Goal: Task Accomplishment & Management: Manage account settings

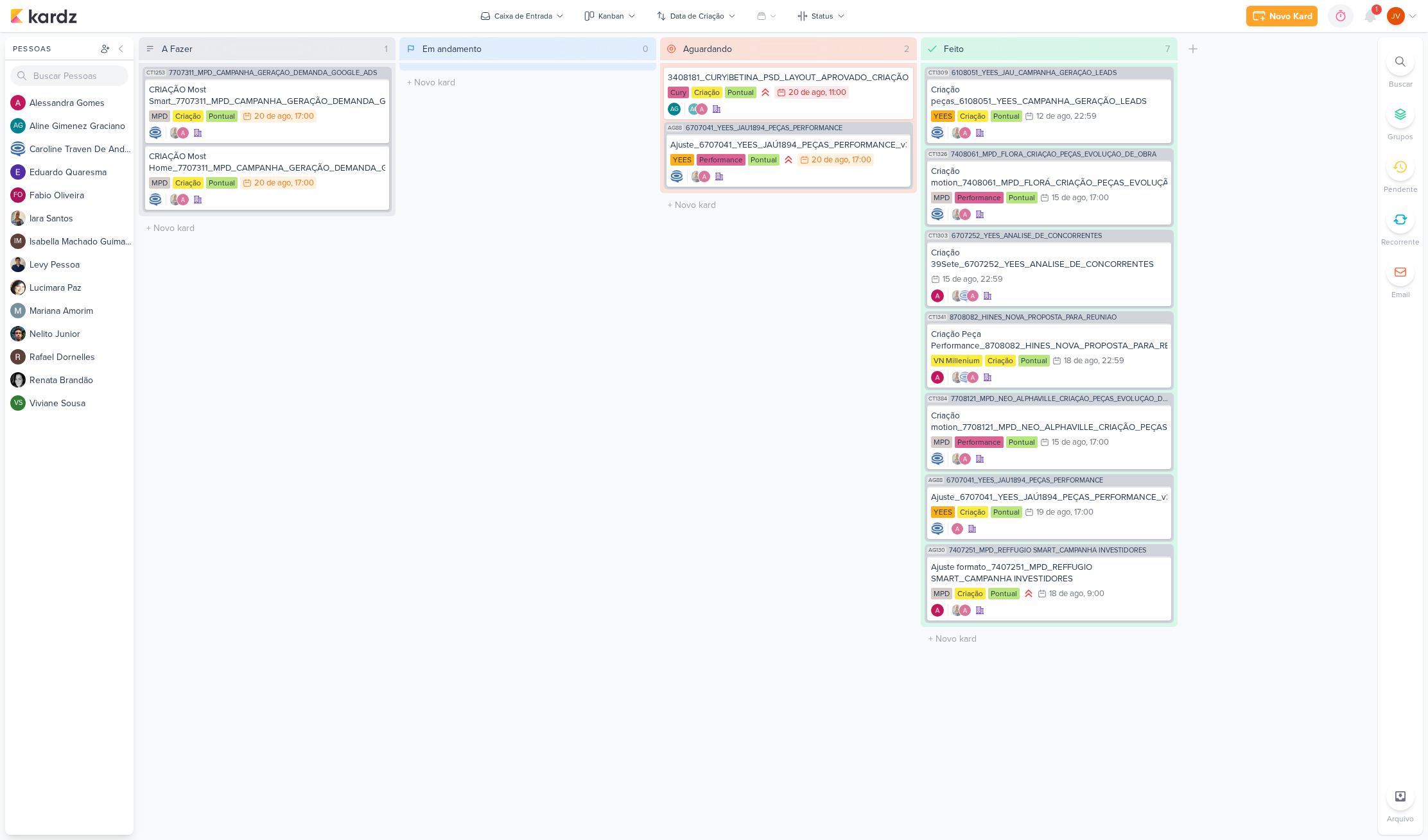
click at [1407, 219] on div at bounding box center [1400, 219] width 28 height 28
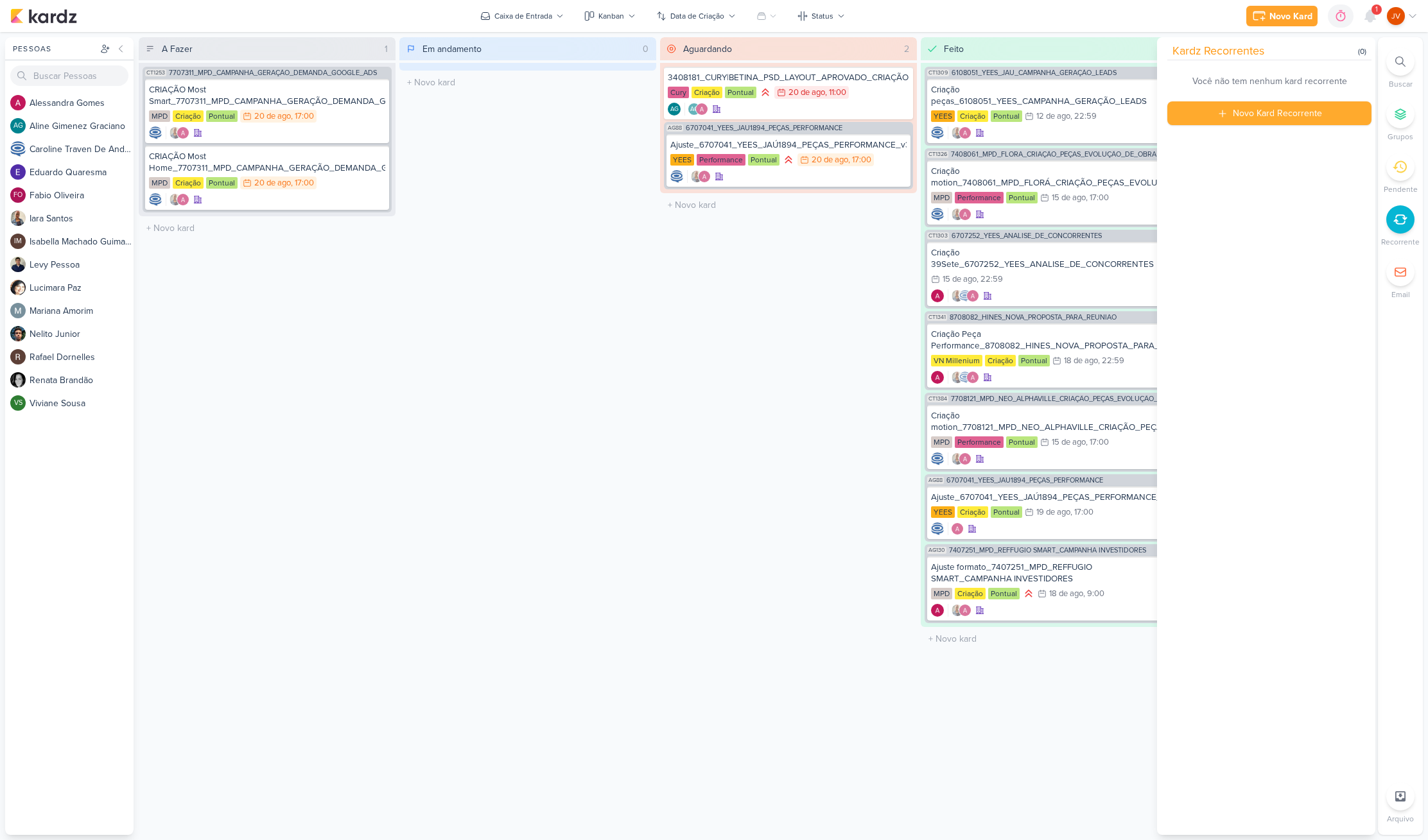
click at [1399, 220] on icon at bounding box center [1400, 219] width 14 height 14
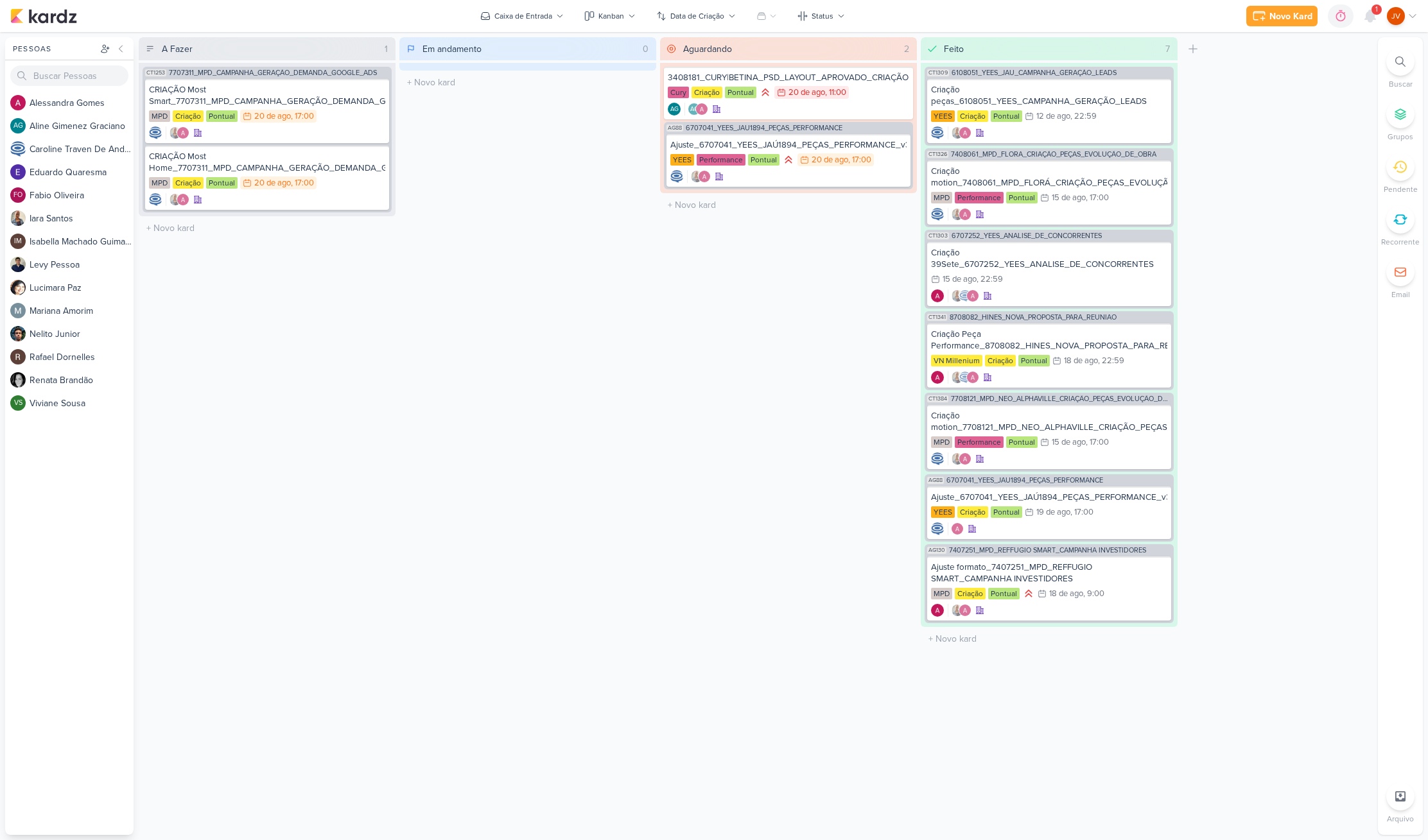
click at [1397, 178] on div at bounding box center [1400, 166] width 28 height 28
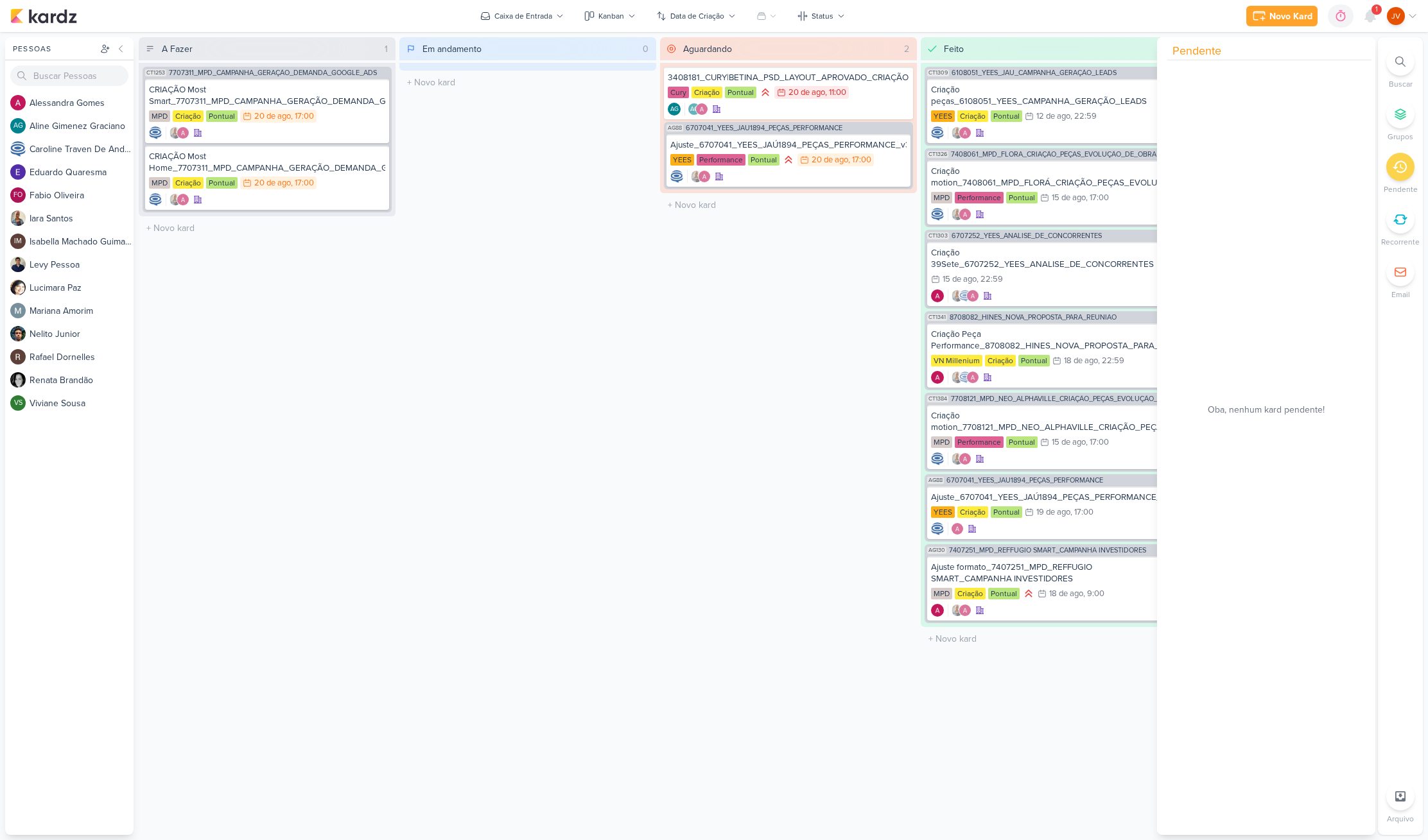
click at [1399, 172] on icon at bounding box center [1400, 167] width 14 height 12
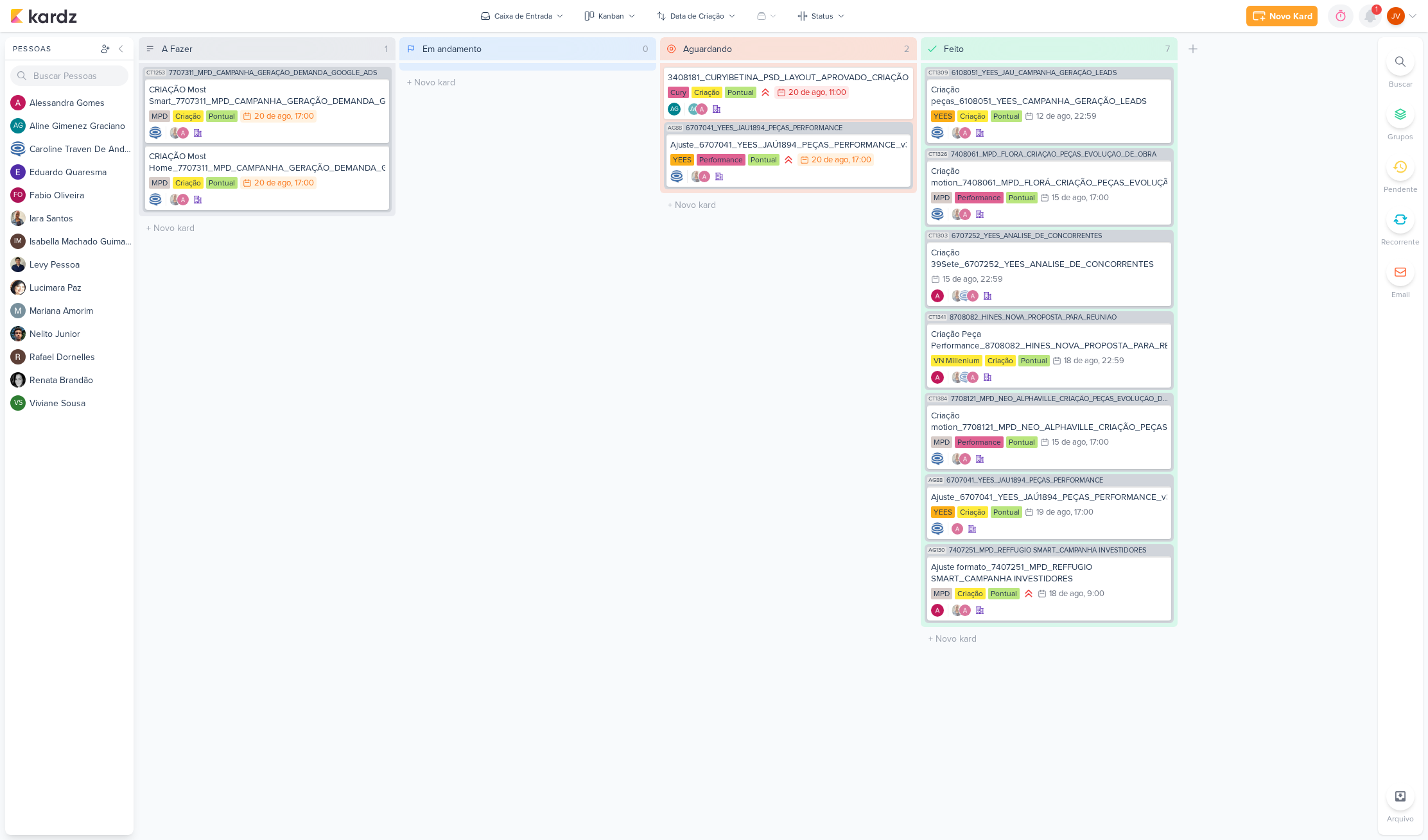
click at [1374, 18] on icon at bounding box center [1370, 16] width 10 height 12
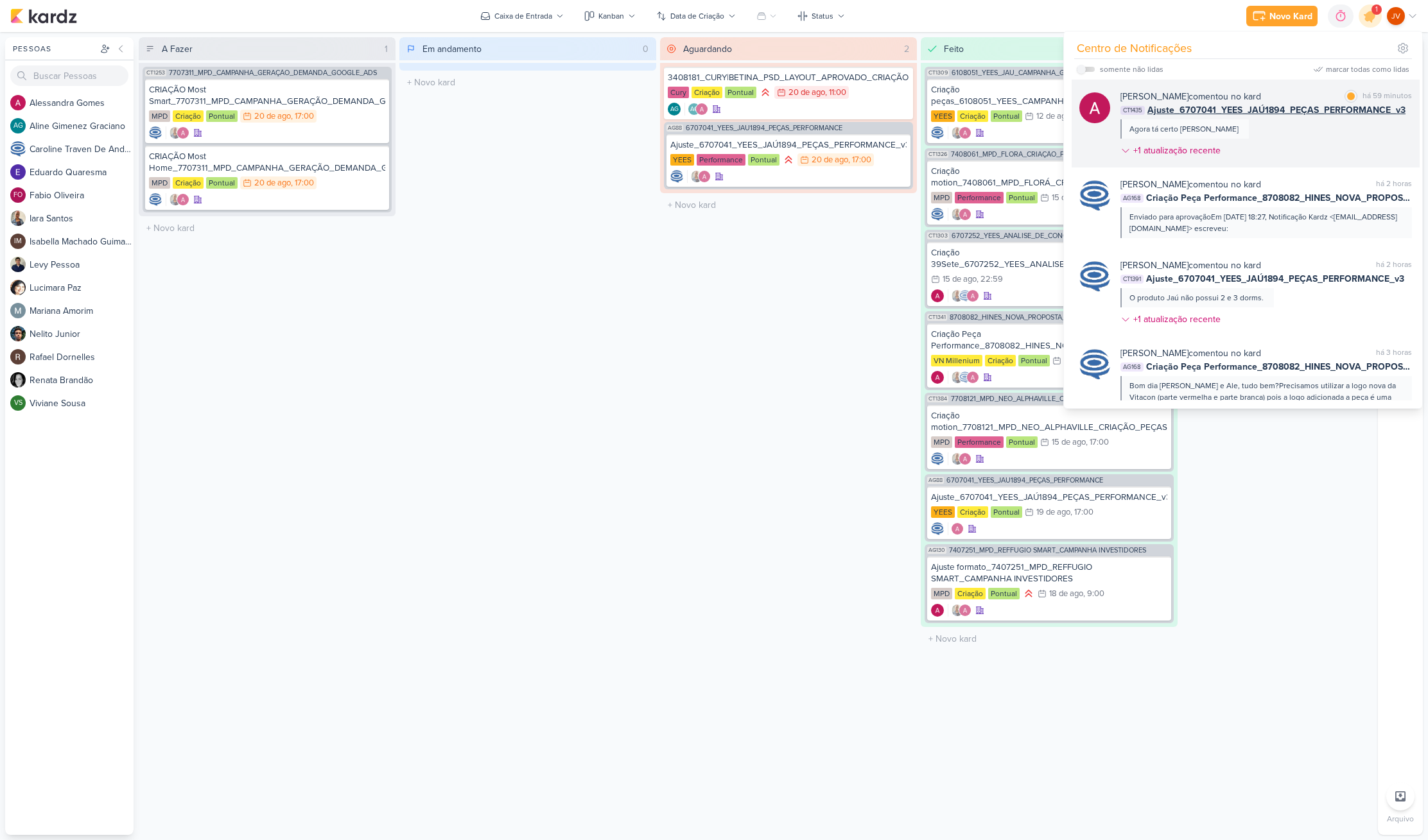
click at [1281, 125] on div "[PERSON_NAME] comentou no kard marcar como lida há 59 minutos CT1435 Ajuste_670…" at bounding box center [1266, 126] width 292 height 72
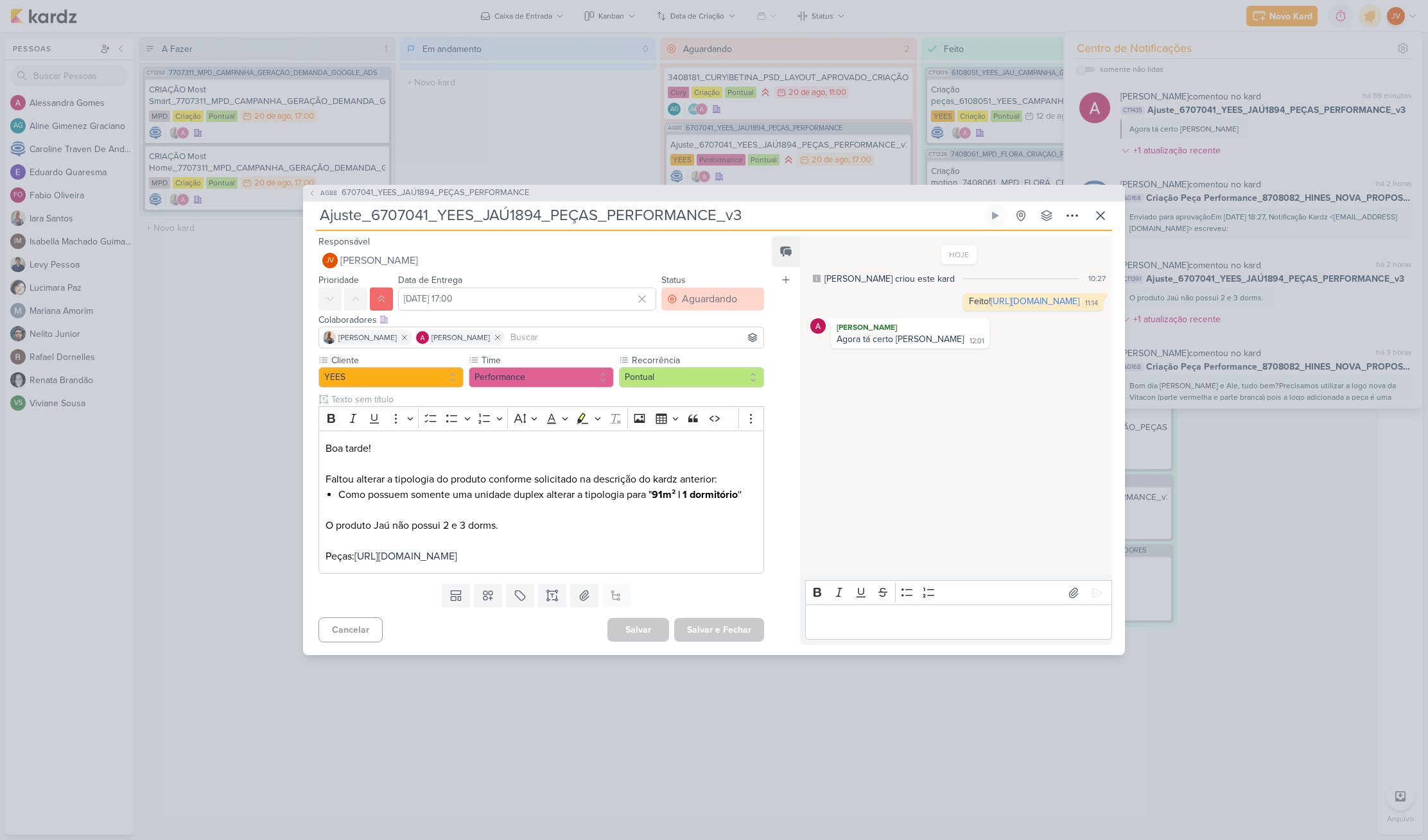
click at [696, 292] on div "Aguardando" at bounding box center [709, 300] width 55 height 16
click at [690, 385] on button "Feito" at bounding box center [706, 392] width 115 height 22
click at [722, 640] on button "Salvar e Fechar" at bounding box center [719, 630] width 90 height 23
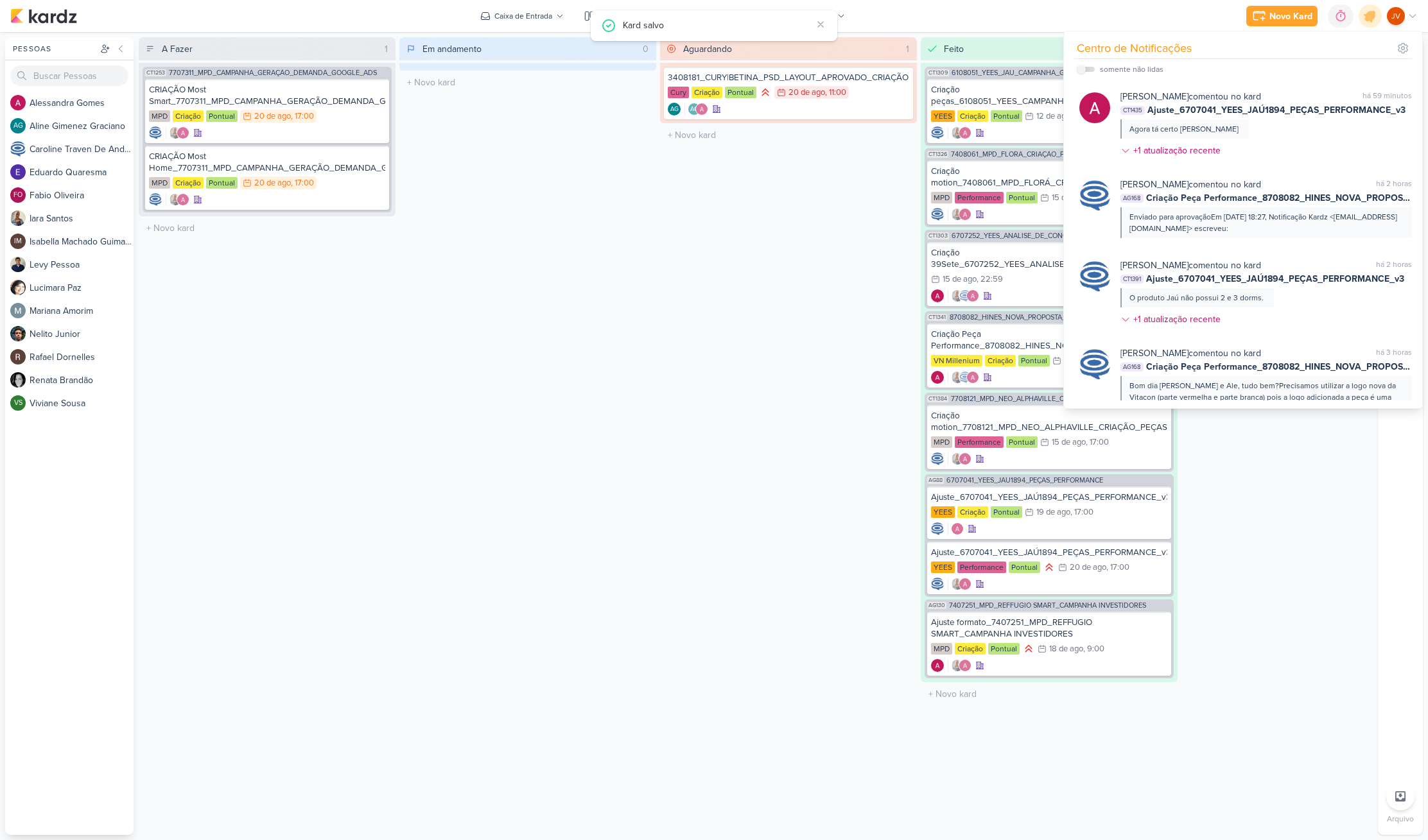
click at [739, 491] on div "Aguardando 1 Mover Para Esquerda Mover Para Direita [GEOGRAPHIC_DATA] 3408181_C…" at bounding box center [788, 436] width 257 height 798
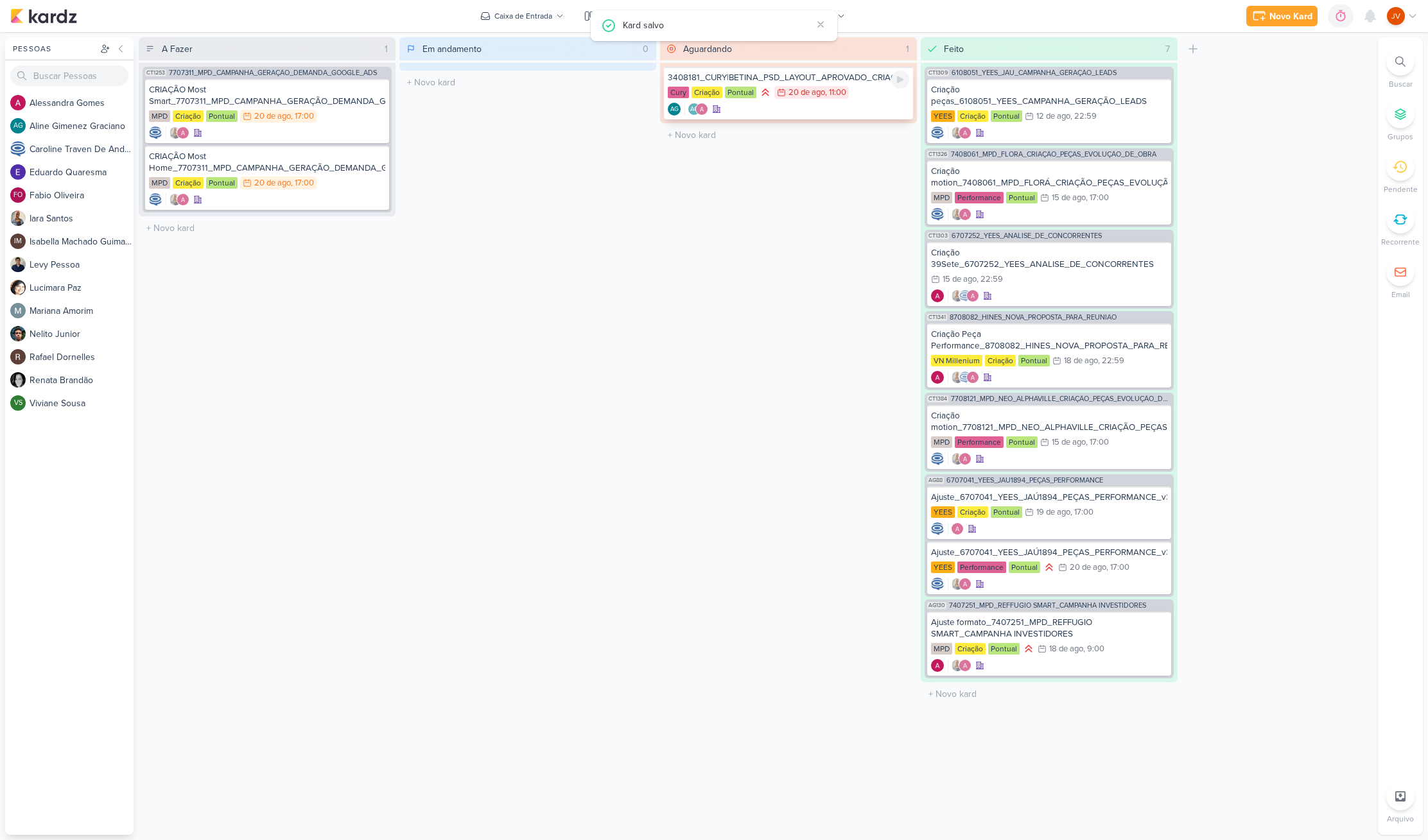
click at [825, 75] on div "3408181_CURY|BETINA_PSD_LAYOUT_APROVADO_CRIAÇÃO" at bounding box center [788, 77] width 241 height 12
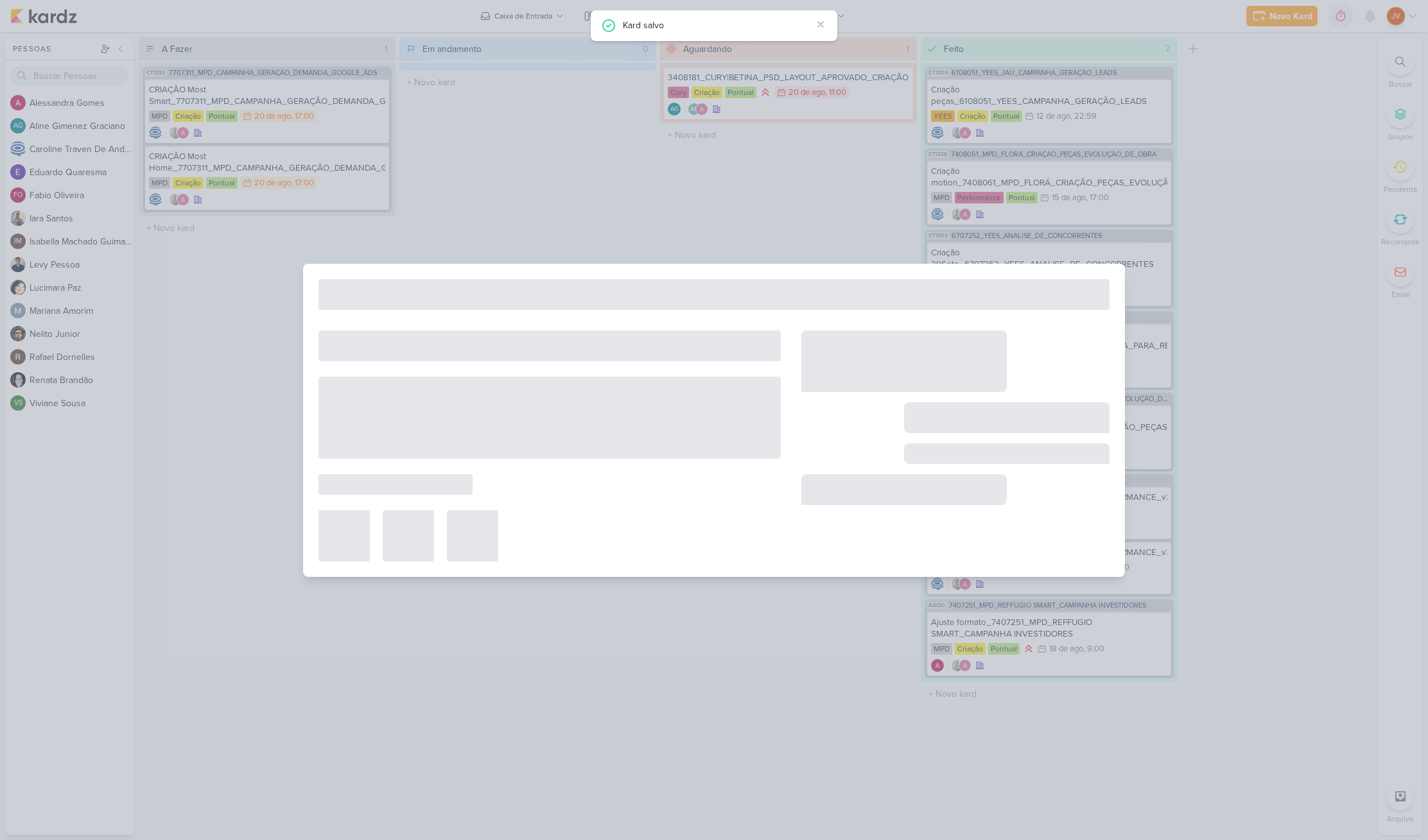
type input "3408181_CURY|BETINA_PSD_LAYOUT_APROVADO_CRIAÇÃO"
type input "[DATE] 11:00"
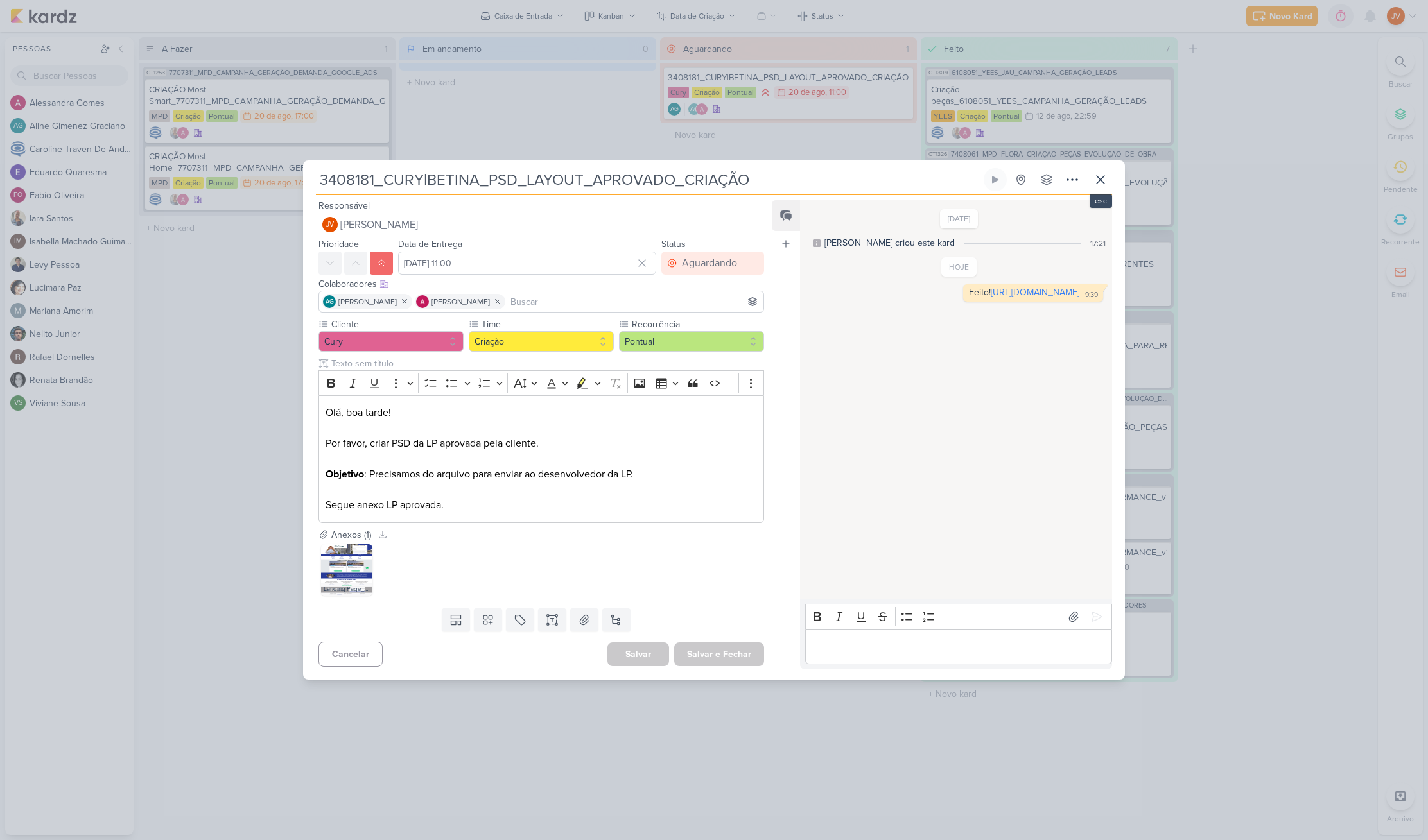
click at [1103, 178] on icon at bounding box center [1101, 180] width 16 height 16
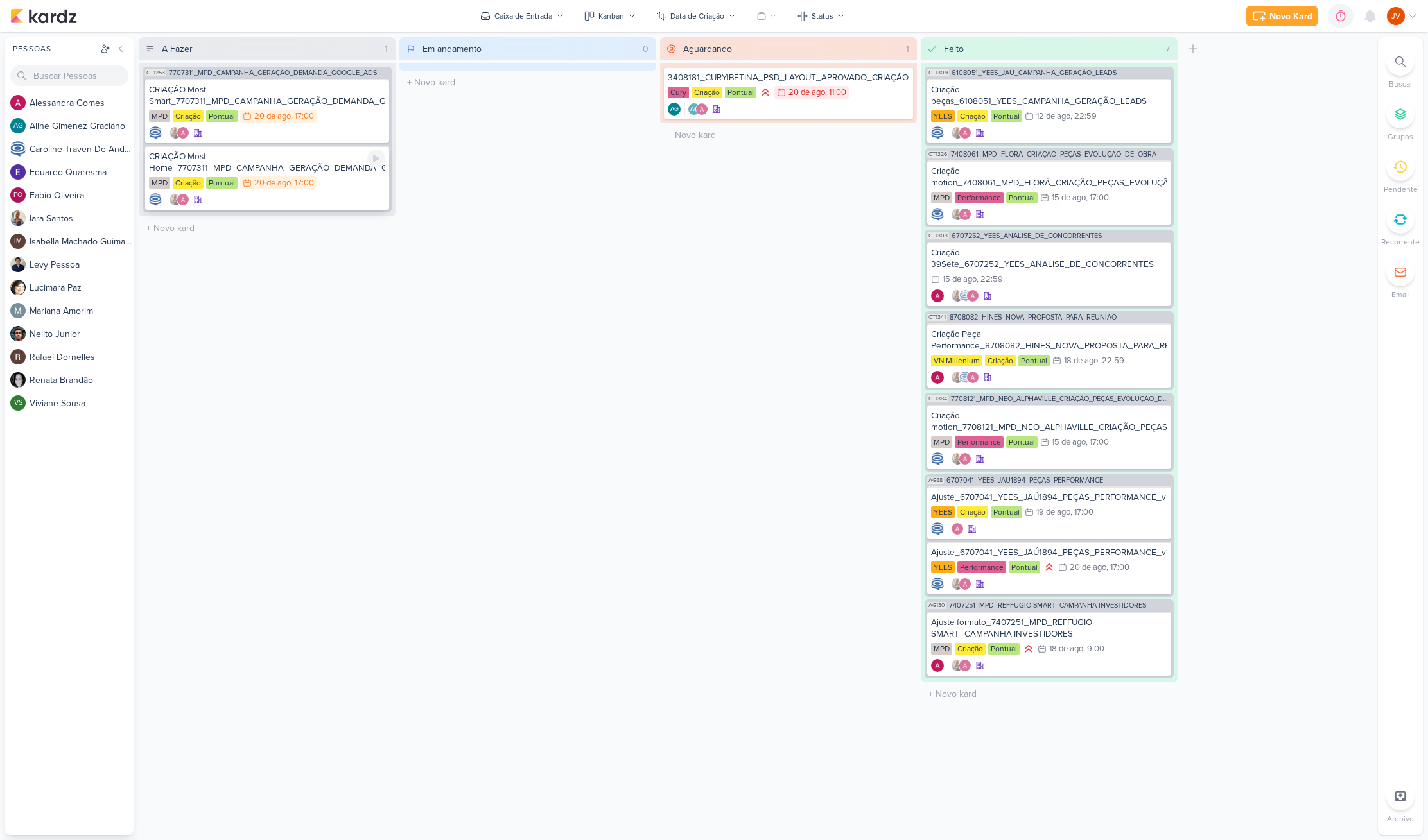
click at [294, 165] on div "CRIAÇÃO Most Home_7707311_MPD_CAMPANHA_GERAÇÃO_DEMANDA_GOOGLE_ADS" at bounding box center [266, 163] width 236 height 23
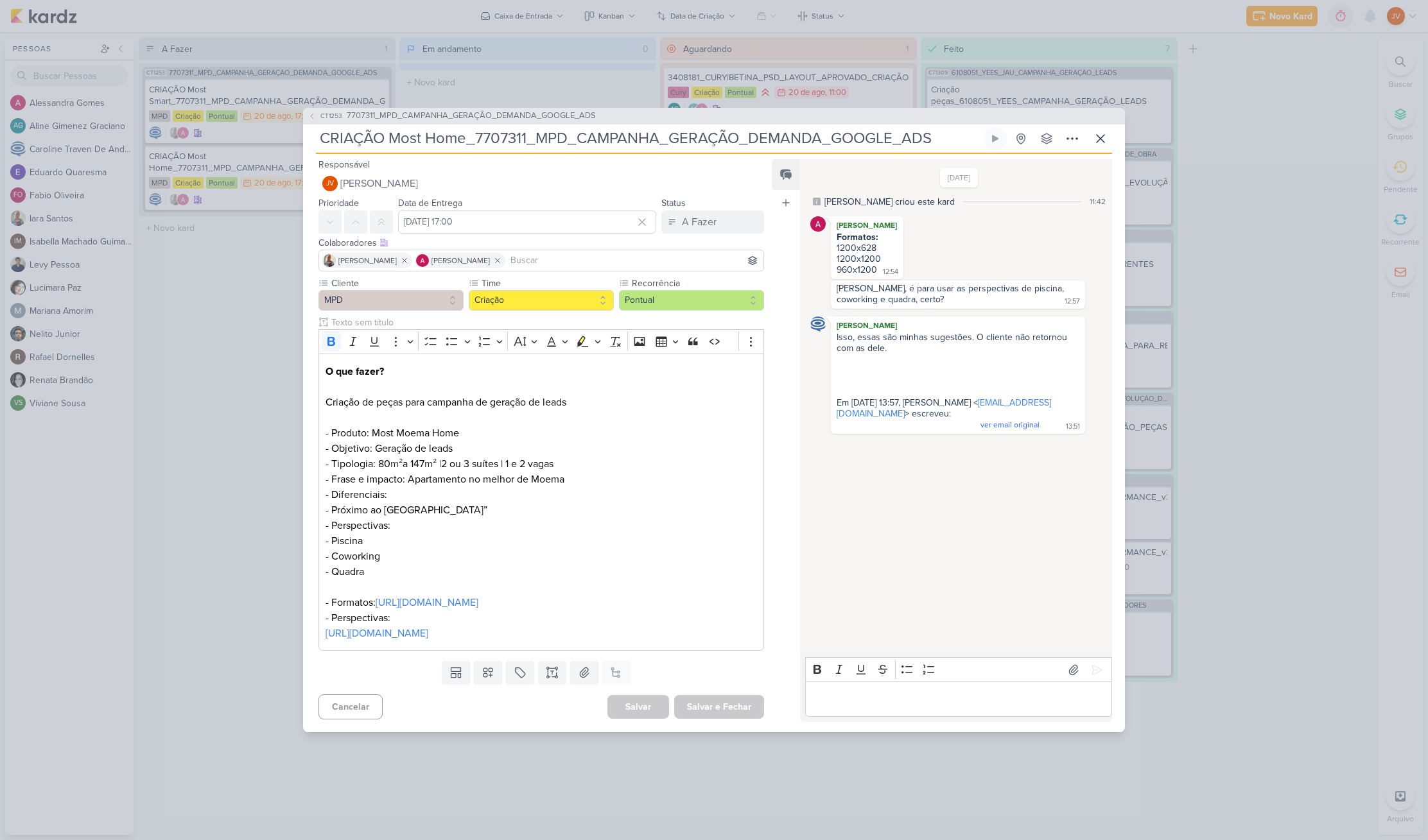
click at [1292, 125] on div "CT1253 7707311_MPD_CAMPANHA_GERAÇÃO_DEMANDA_GOOGLE_ADS CRIAÇÃO Most Home_770731…" at bounding box center [714, 420] width 1428 height 840
